Goal: Task Accomplishment & Management: Manage account settings

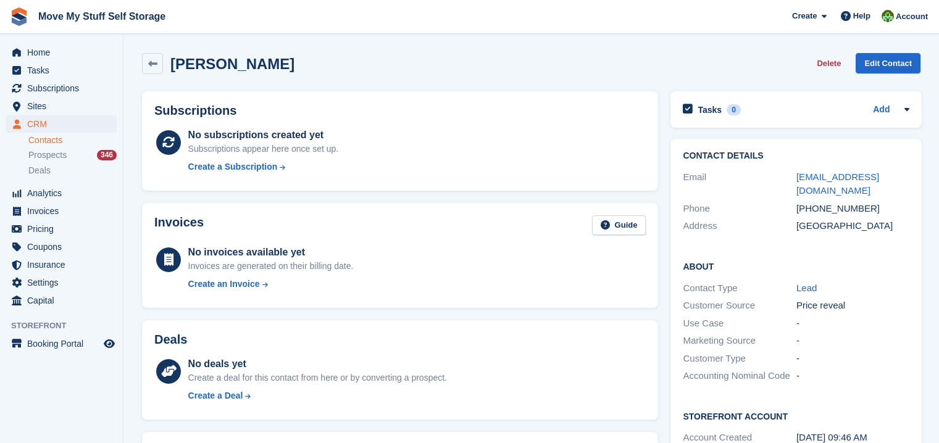
scroll to position [94, 0]
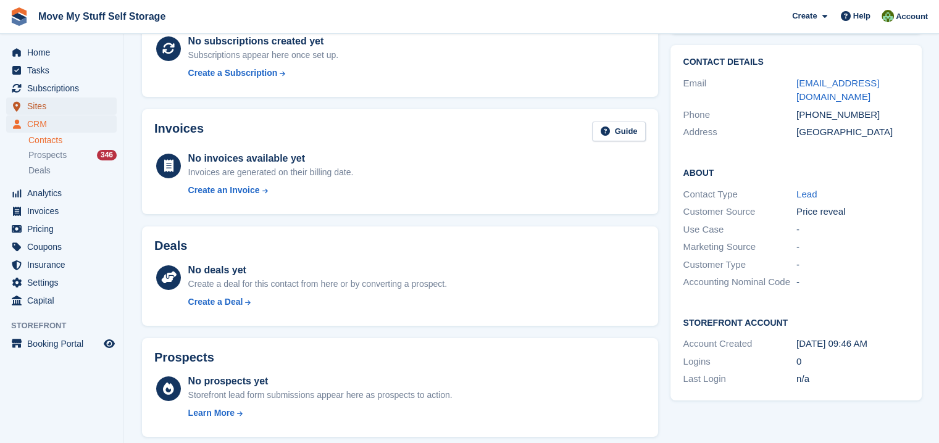
click at [47, 106] on span "Sites" at bounding box center [64, 106] width 74 height 17
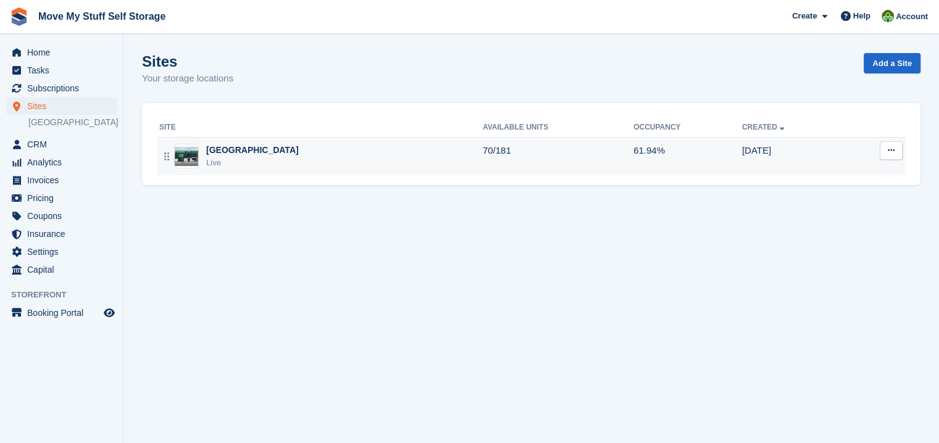
click at [203, 161] on div "Stoke-on-Trent Live" at bounding box center [321, 156] width 324 height 25
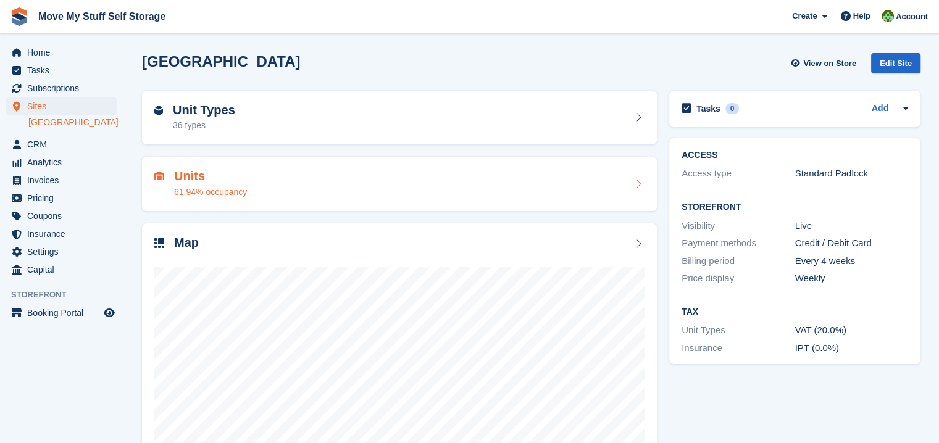
click at [180, 177] on h2 "Units" at bounding box center [210, 176] width 73 height 14
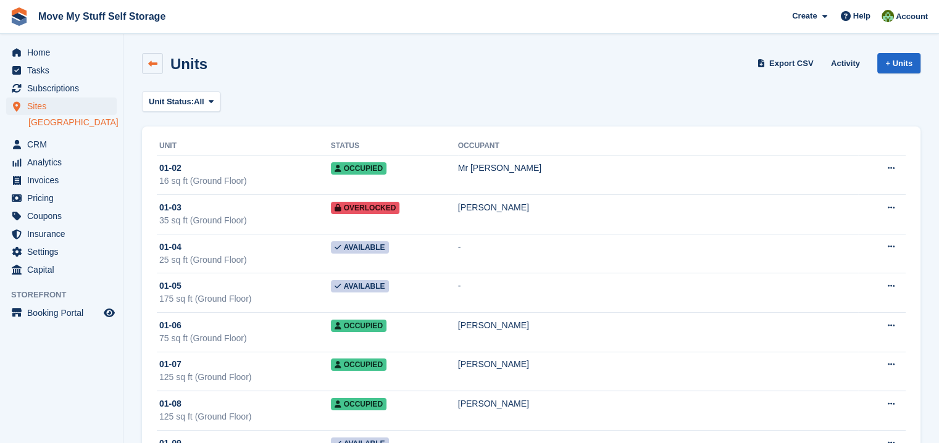
click at [157, 65] on icon at bounding box center [152, 63] width 9 height 9
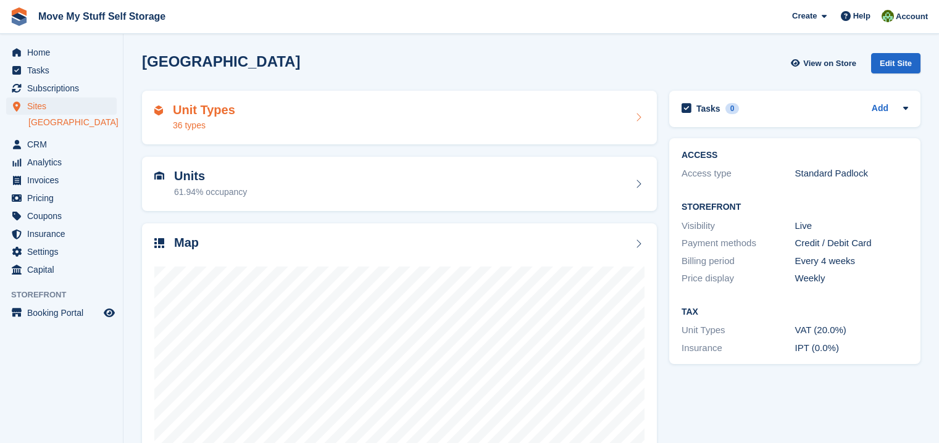
click at [206, 112] on h2 "Unit Types" at bounding box center [204, 110] width 62 height 14
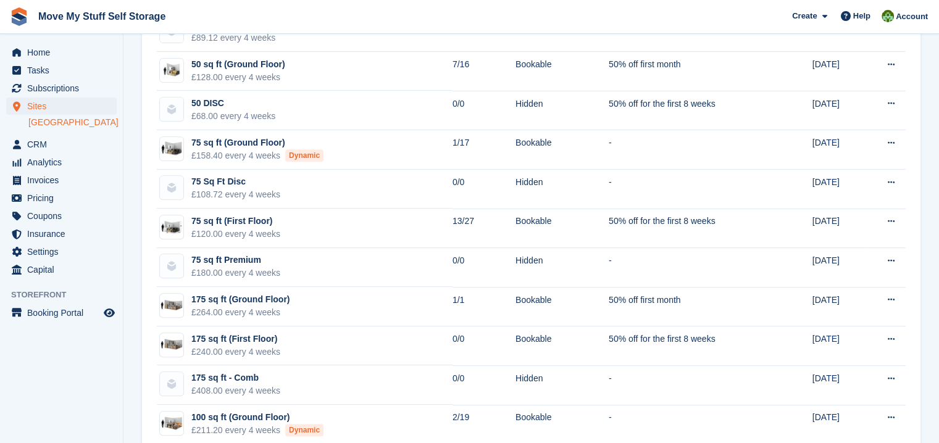
scroll to position [544, 0]
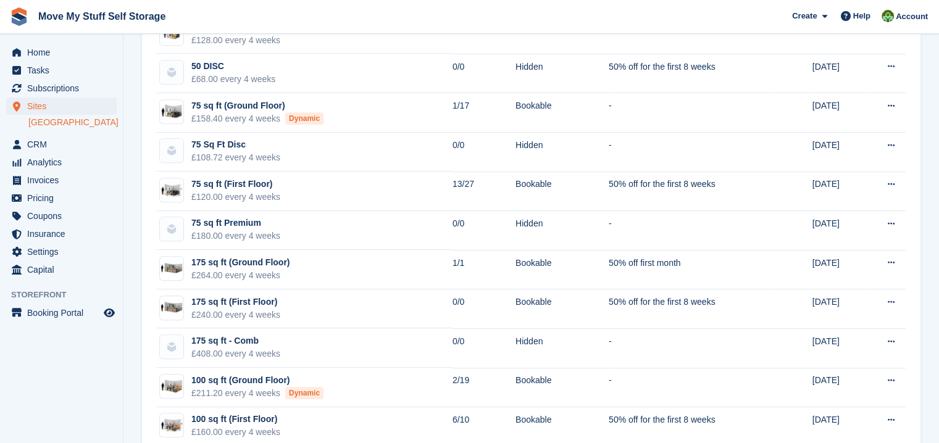
click at [89, 130] on div "Sites Sites Sites Stoke-on-Trent Stoke-on-Trent" at bounding box center [61, 117] width 123 height 38
click at [75, 124] on link "[GEOGRAPHIC_DATA]" at bounding box center [72, 123] width 88 height 12
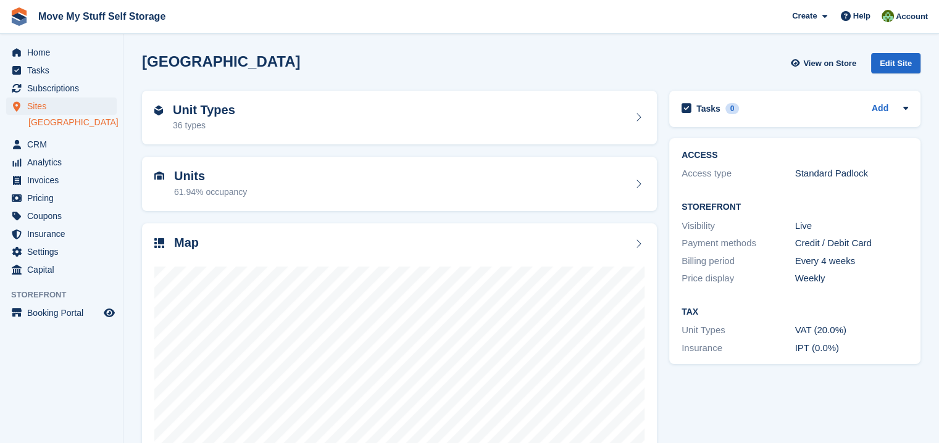
click at [187, 179] on h2 "Units" at bounding box center [210, 176] width 73 height 14
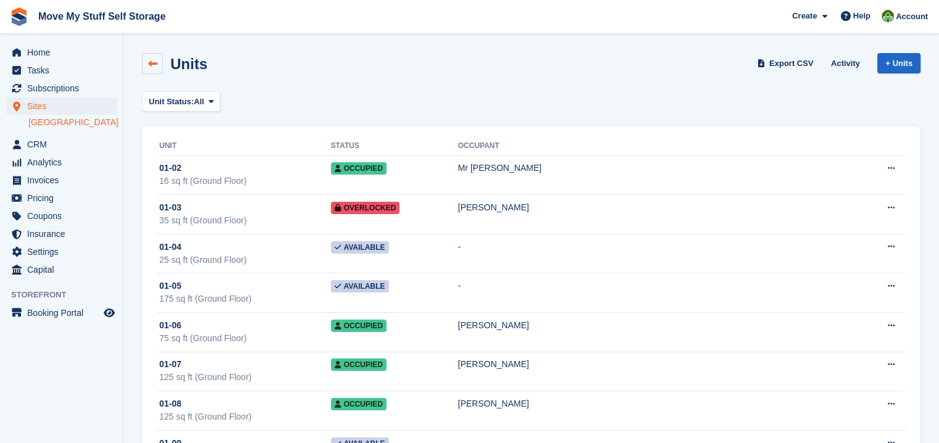
click at [157, 59] on icon at bounding box center [152, 63] width 9 height 9
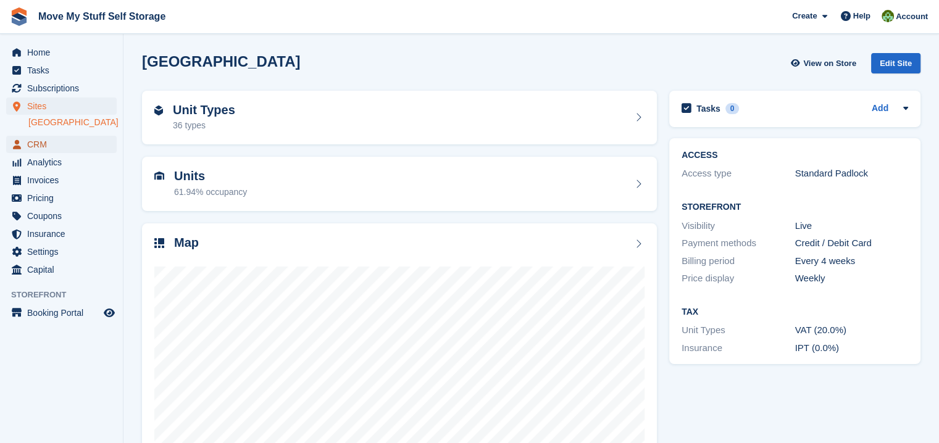
click at [43, 146] on span "CRM" at bounding box center [64, 144] width 74 height 17
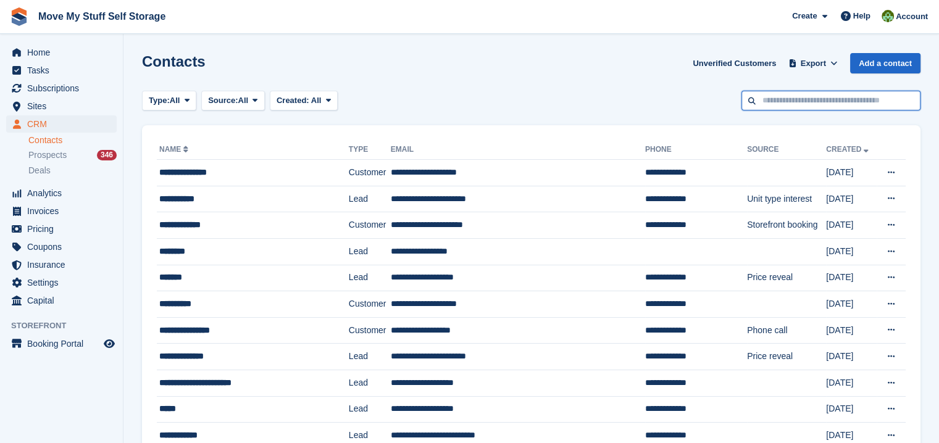
click at [807, 95] on input "text" at bounding box center [831, 101] width 179 height 20
type input "*******"
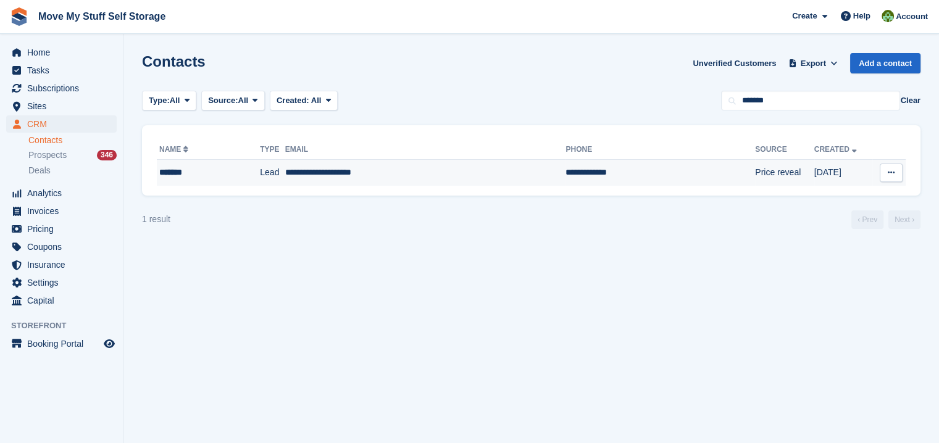
click at [185, 173] on div "*******" at bounding box center [198, 172] width 78 height 13
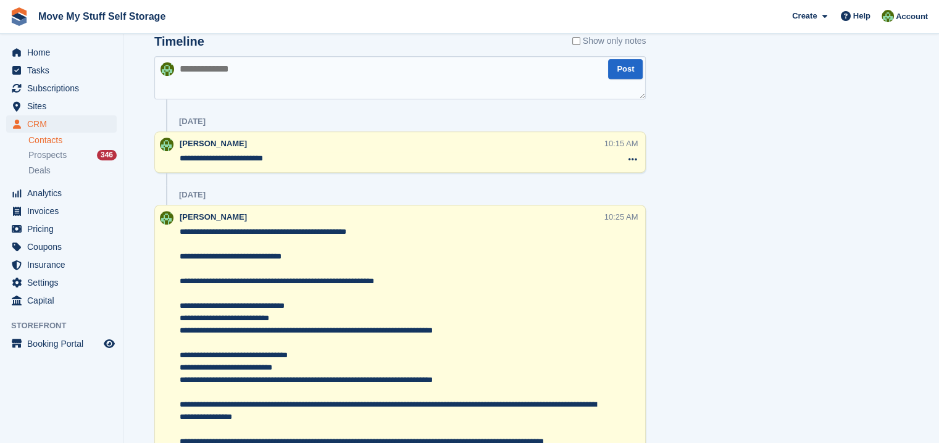
scroll to position [542, 0]
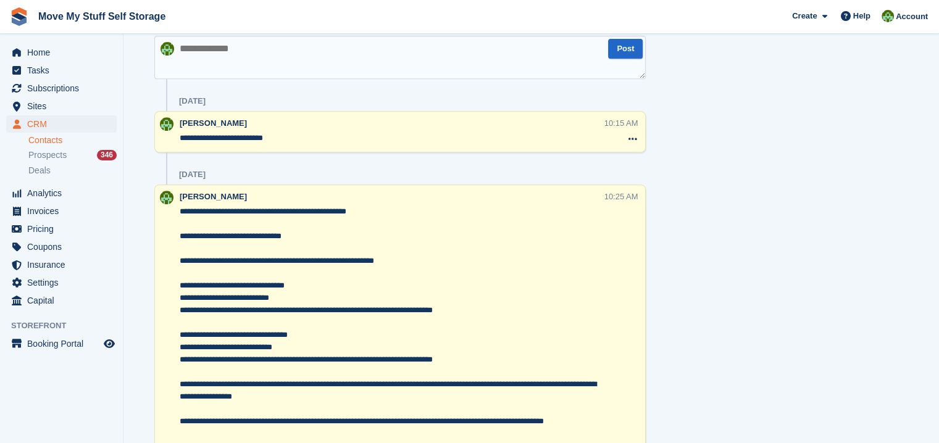
click at [240, 65] on textarea at bounding box center [400, 57] width 492 height 43
type textarea "**********"
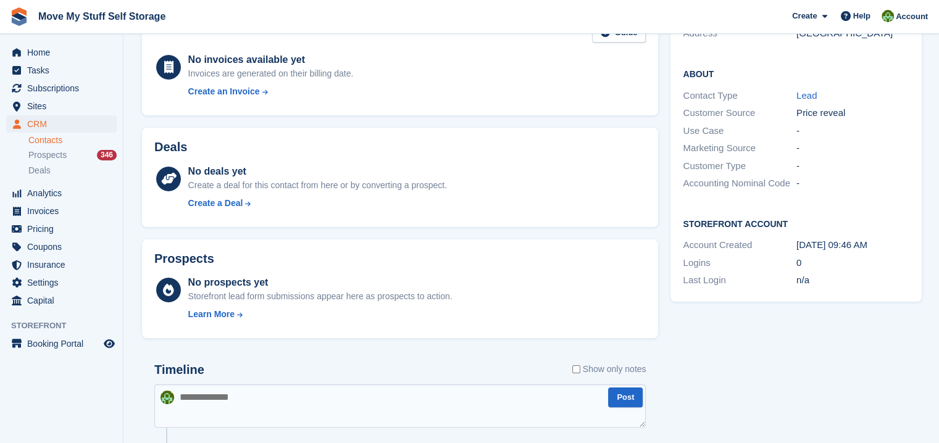
scroll to position [175, 0]
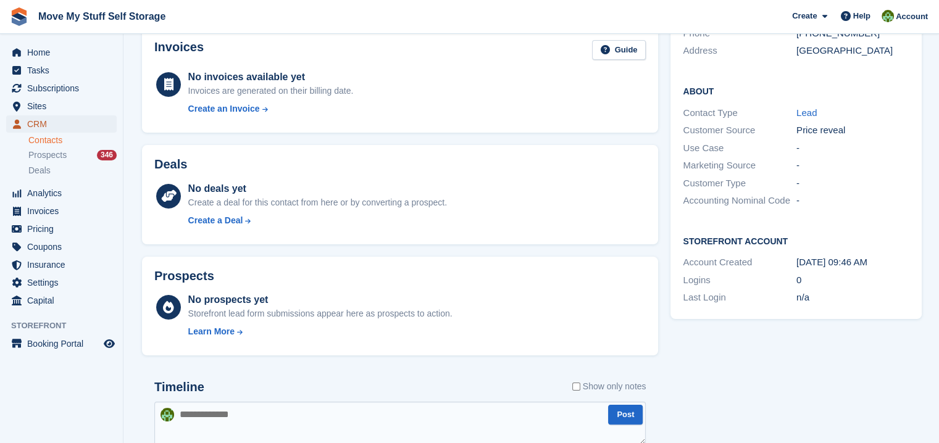
click at [33, 127] on span "CRM" at bounding box center [64, 124] width 74 height 17
